Goal: Information Seeking & Learning: Learn about a topic

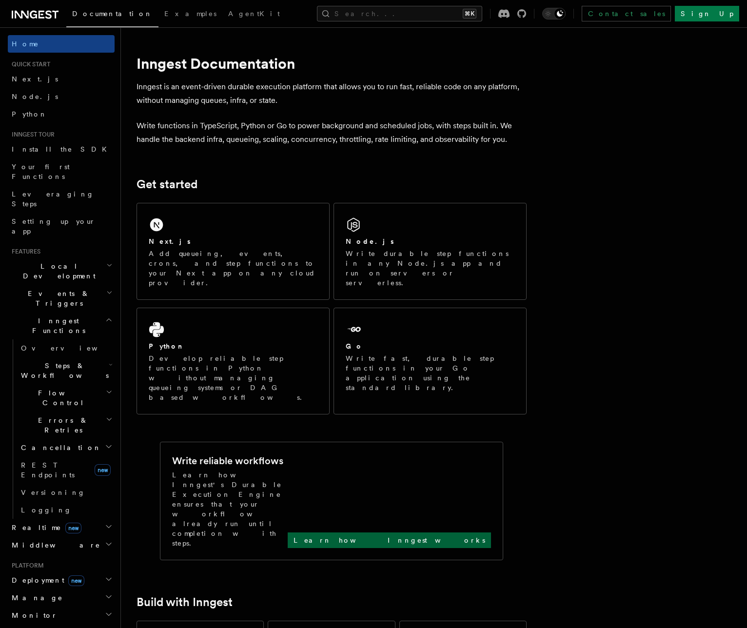
click at [473, 535] on p "Learn how Inngest works" at bounding box center [390, 540] width 192 height 10
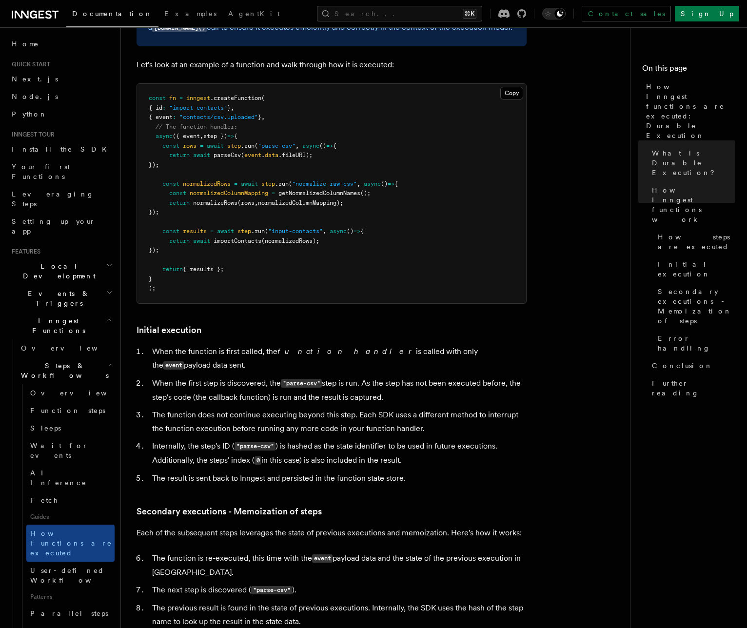
scroll to position [1234, 0]
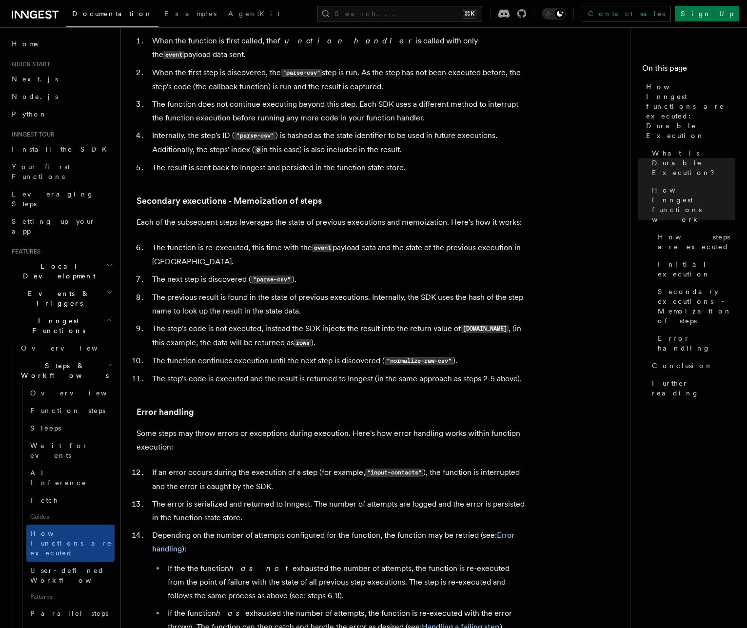
click at [32, 261] on span "Local Development" at bounding box center [57, 271] width 98 height 20
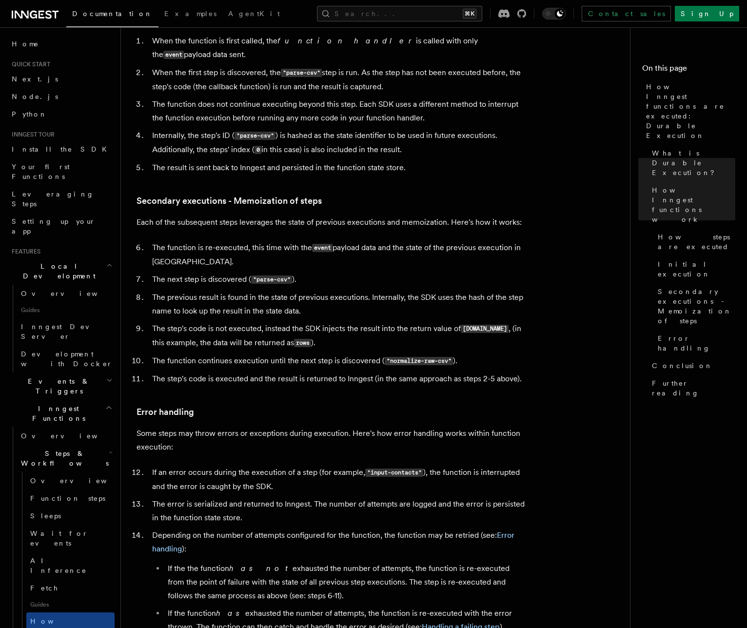
click at [32, 261] on span "Local Development" at bounding box center [57, 271] width 98 height 20
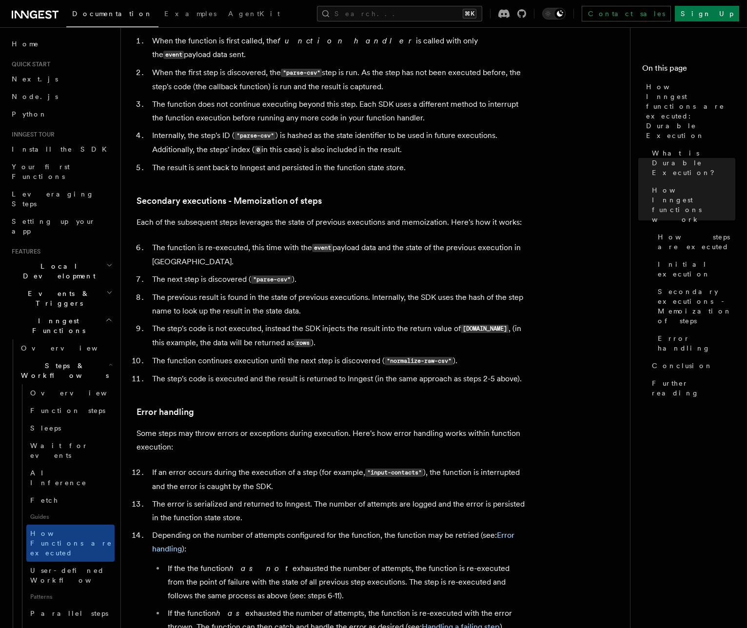
scroll to position [6, 0]
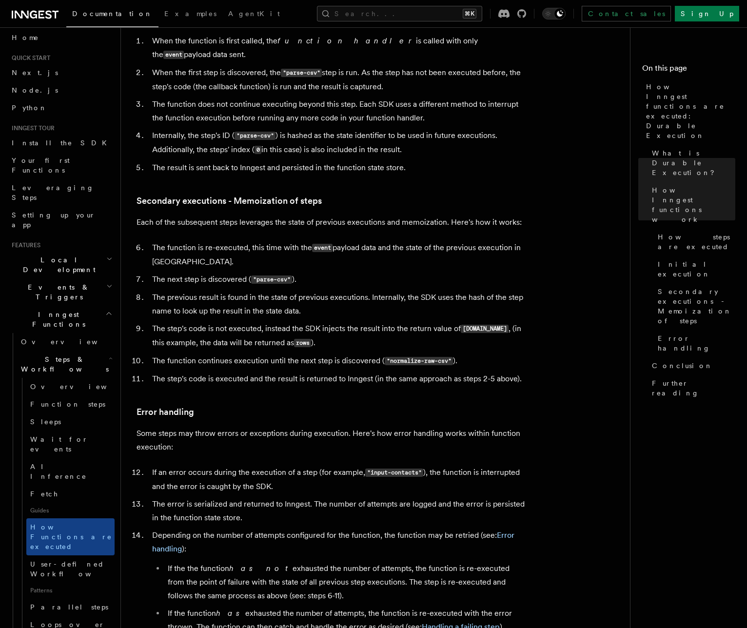
click at [73, 306] on h2 "Inngest Functions" at bounding box center [61, 319] width 107 height 27
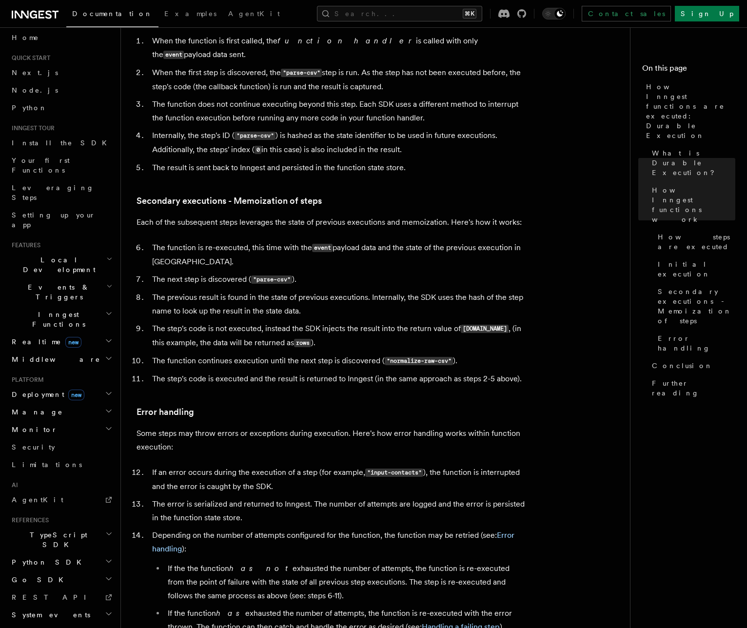
click at [23, 390] on span "Deployment new" at bounding box center [46, 395] width 77 height 10
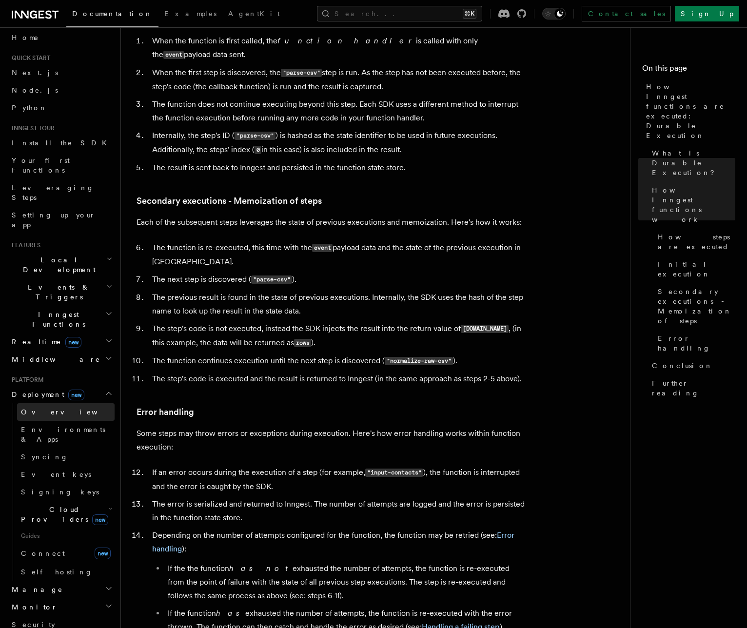
click at [26, 408] on span "Overview" at bounding box center [71, 412] width 100 height 8
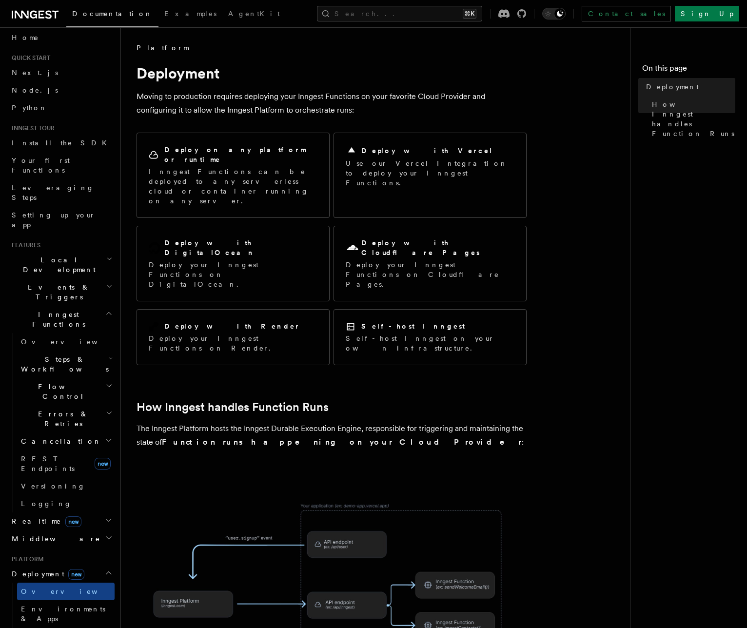
scroll to position [216, 0]
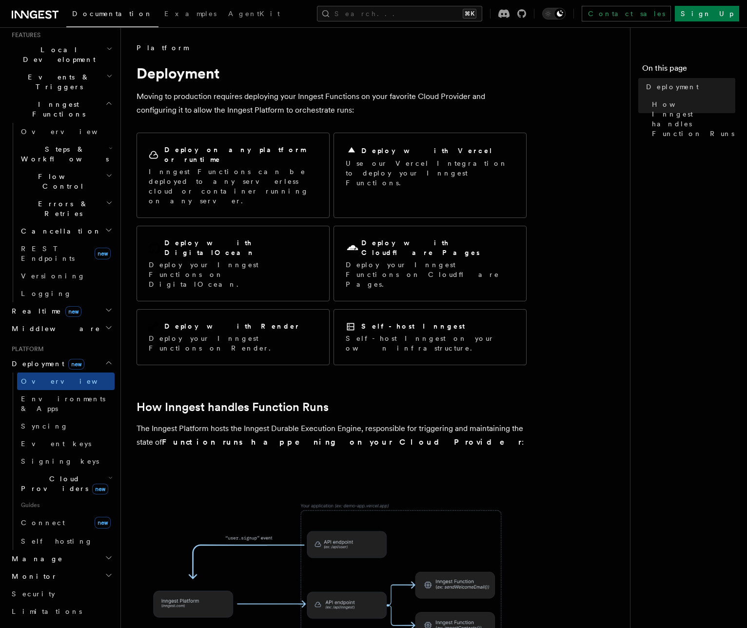
click at [35, 474] on span "Cloud Providers new" at bounding box center [62, 484] width 91 height 20
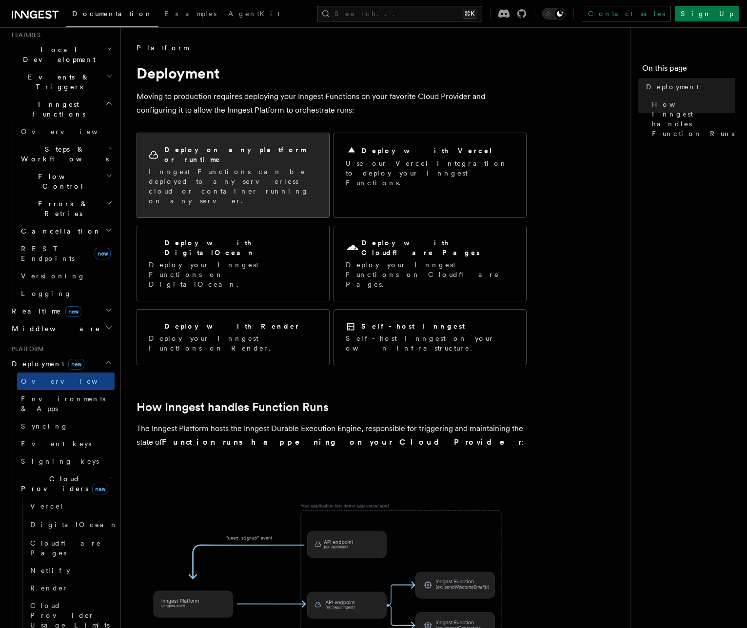
click at [215, 150] on h2 "Deploy on any platform or runtime" at bounding box center [240, 155] width 153 height 20
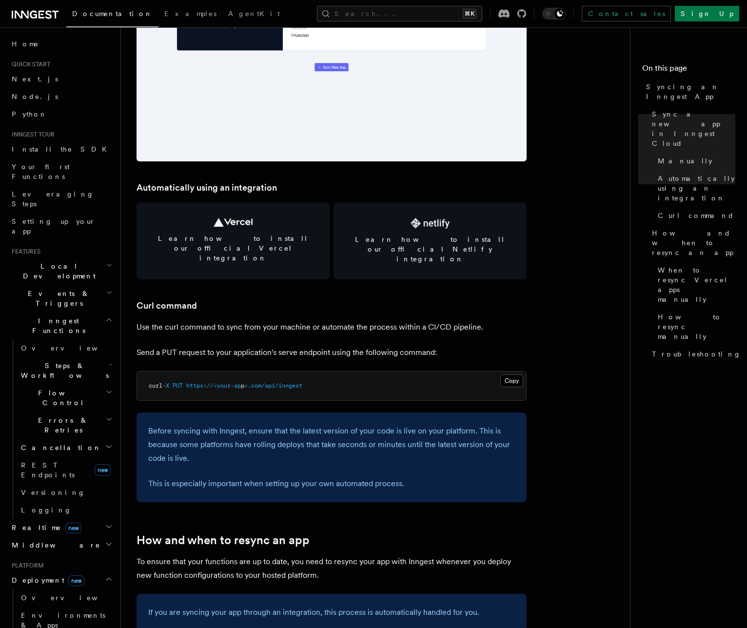
scroll to position [1583, 0]
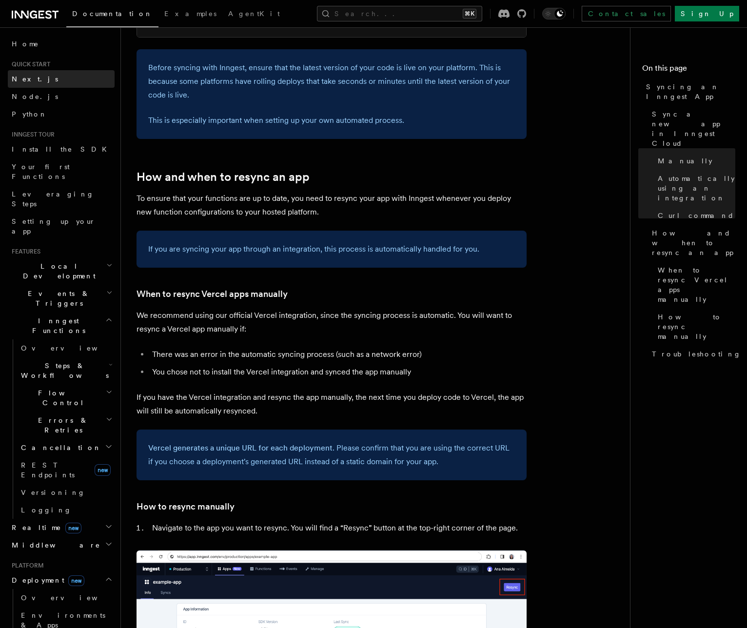
click at [34, 75] on link "Next.js" at bounding box center [61, 79] width 107 height 18
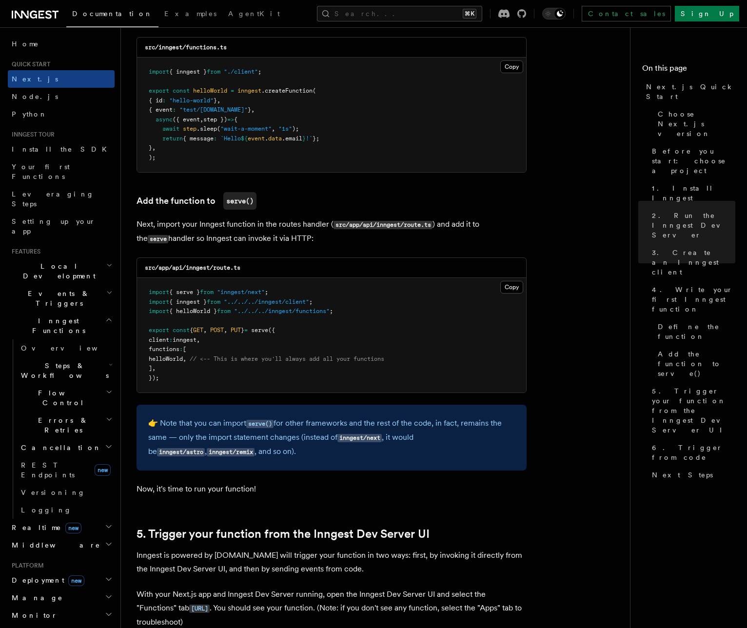
scroll to position [2024, 0]
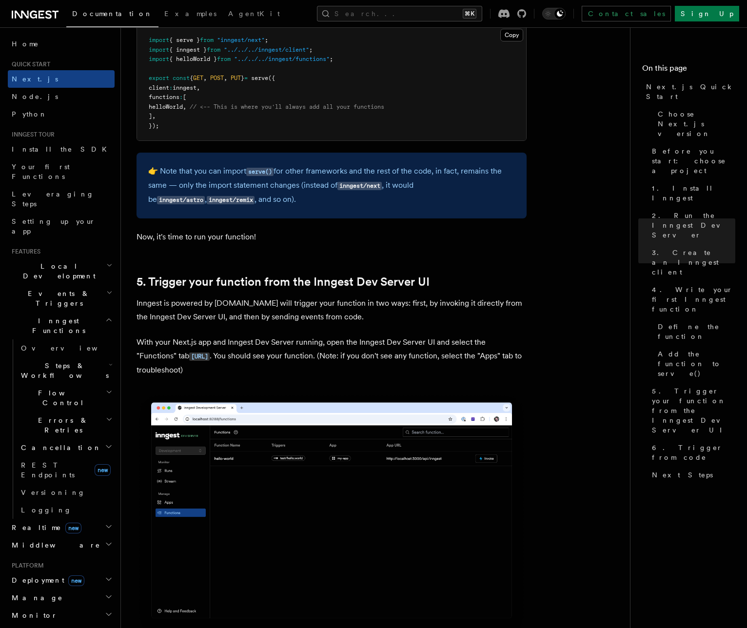
click at [38, 575] on span "Deployment new" at bounding box center [46, 580] width 77 height 10
click at [35, 611] on span "Environments & Apps" at bounding box center [63, 620] width 84 height 18
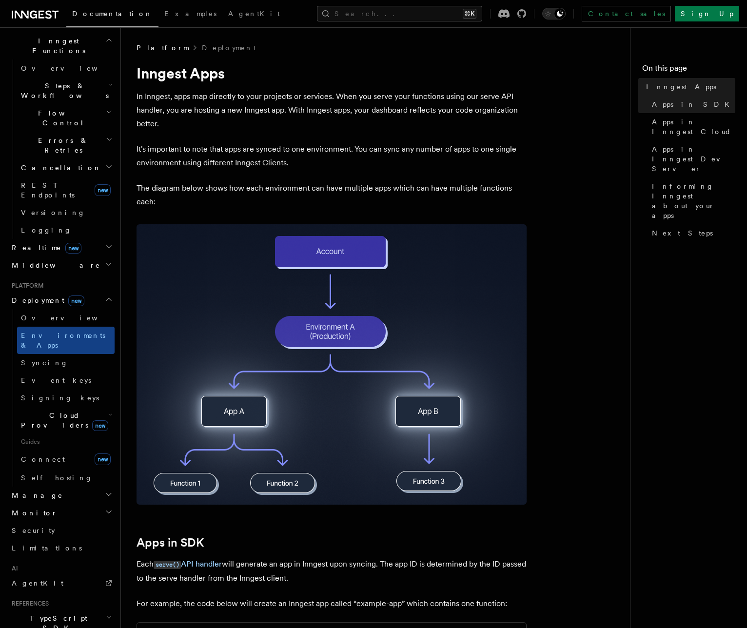
scroll to position [330, 0]
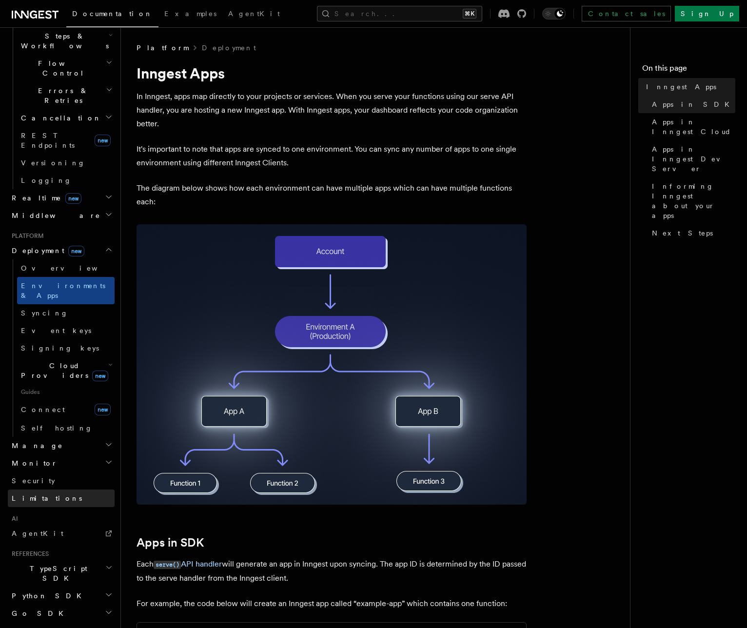
click at [33, 490] on link "Limitations" at bounding box center [61, 499] width 107 height 18
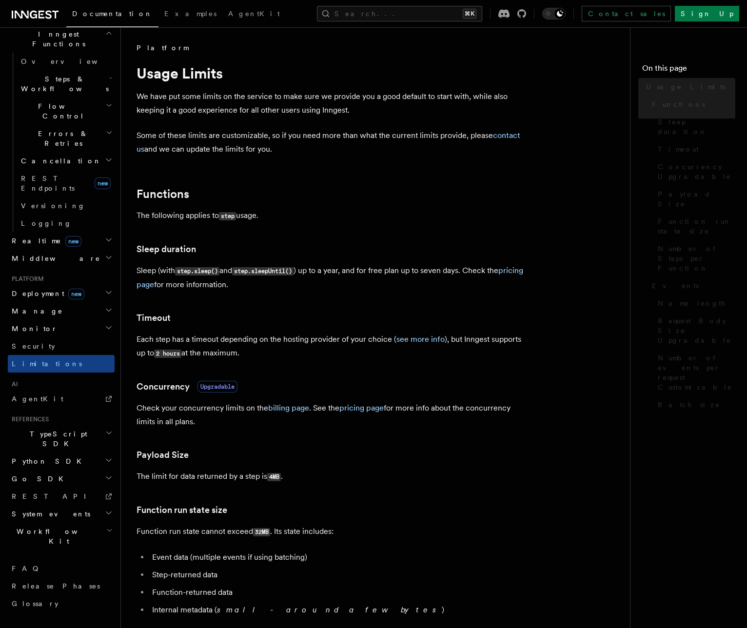
scroll to position [172, 0]
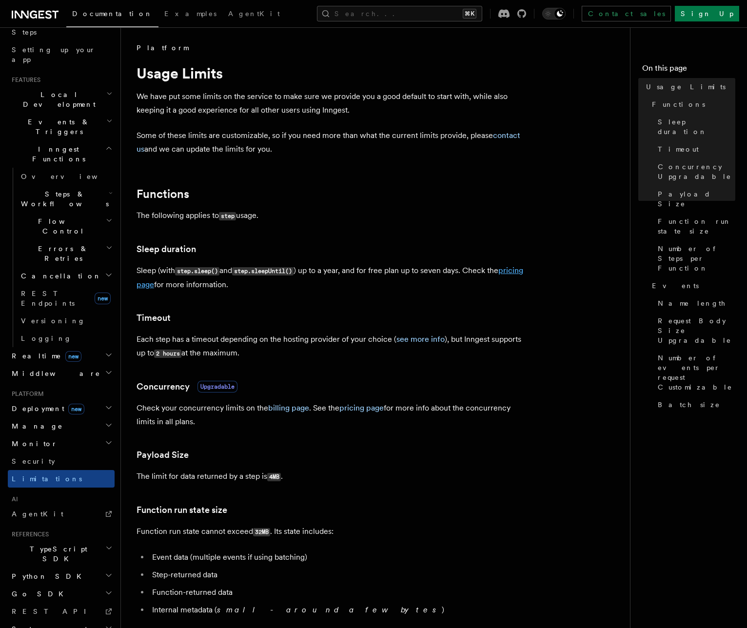
click at [163, 286] on link "pricing page" at bounding box center [330, 277] width 387 height 23
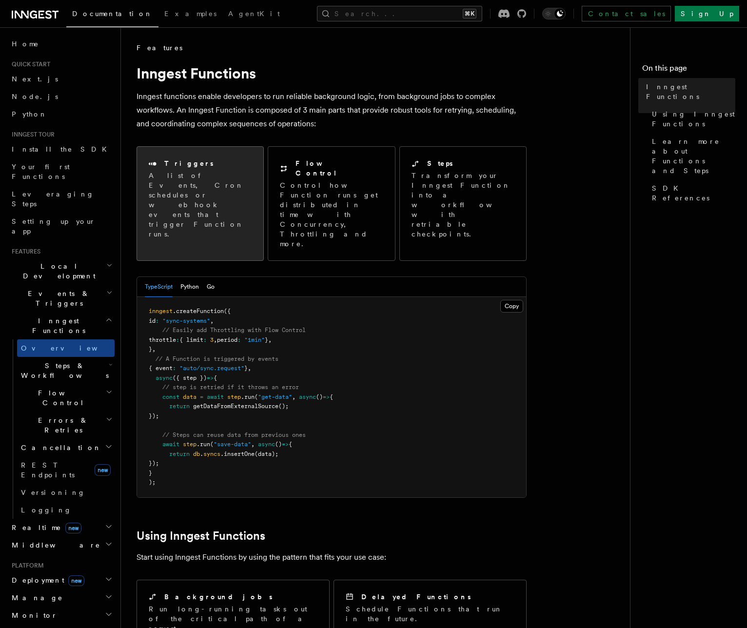
click at [245, 176] on p "A list of Events, Cron schedules or webhook events that trigger Function runs." at bounding box center [200, 205] width 103 height 68
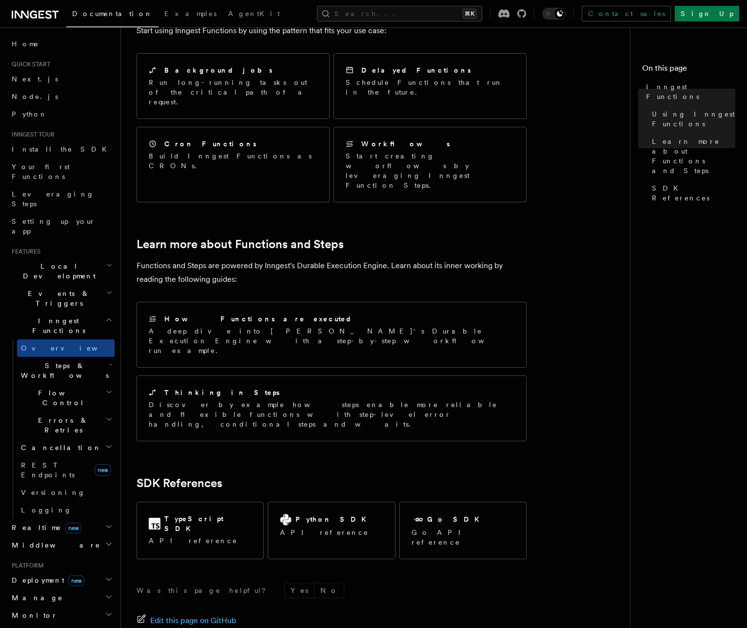
scroll to position [536, 0]
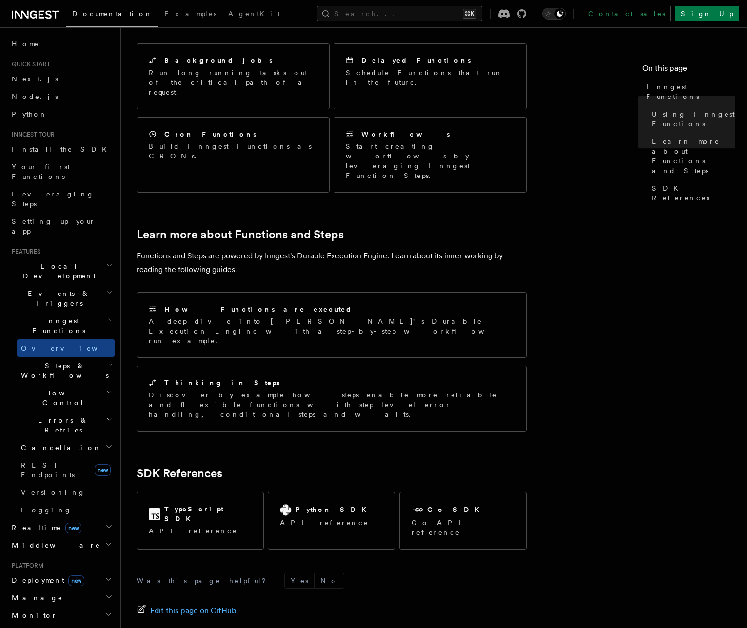
click at [293, 249] on p "Functions and Steps are powered by Inngest's Durable Execution Engine. Learn ab…" at bounding box center [332, 262] width 390 height 27
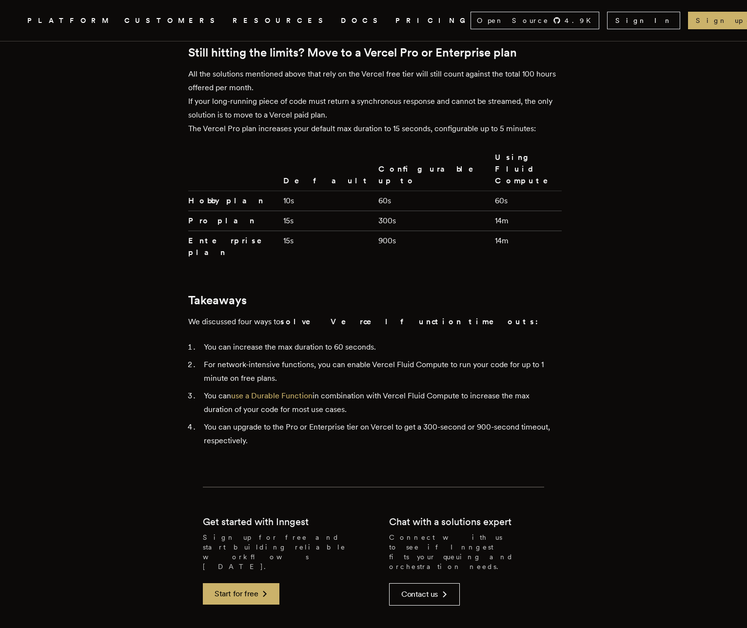
scroll to position [2364, 0]
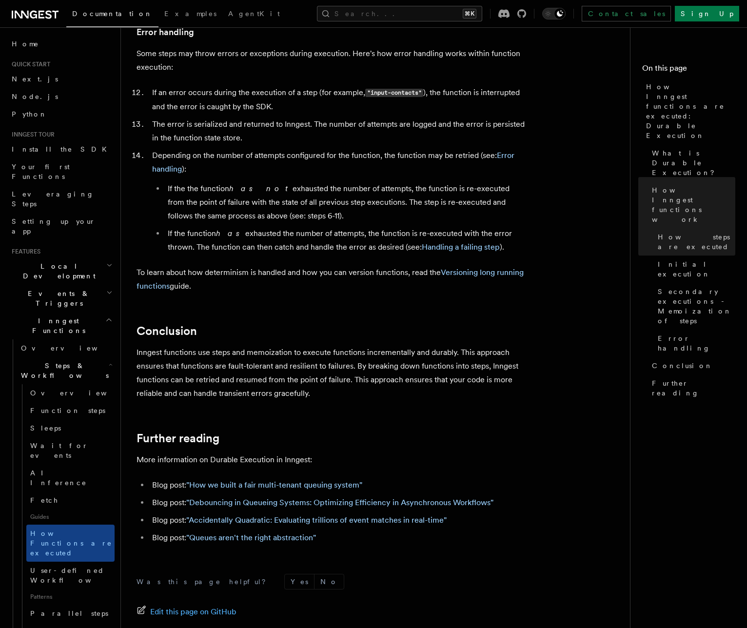
scroll to position [1664, 0]
